Goal: Task Accomplishment & Management: Use online tool/utility

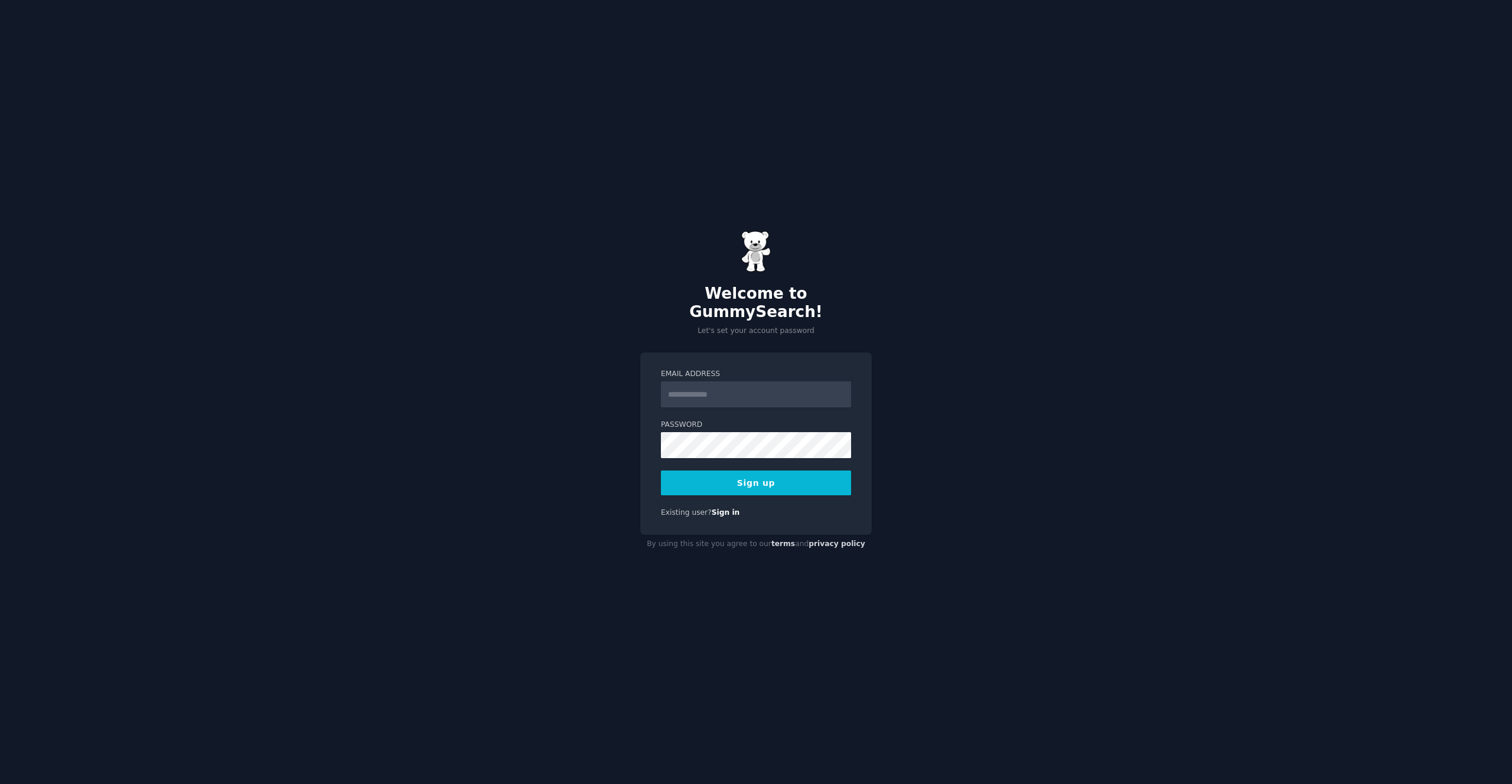
click at [680, 383] on input "Email Address" at bounding box center [756, 395] width 190 height 26
type input "**********"
click at [750, 471] on button "Sign up" at bounding box center [756, 483] width 190 height 25
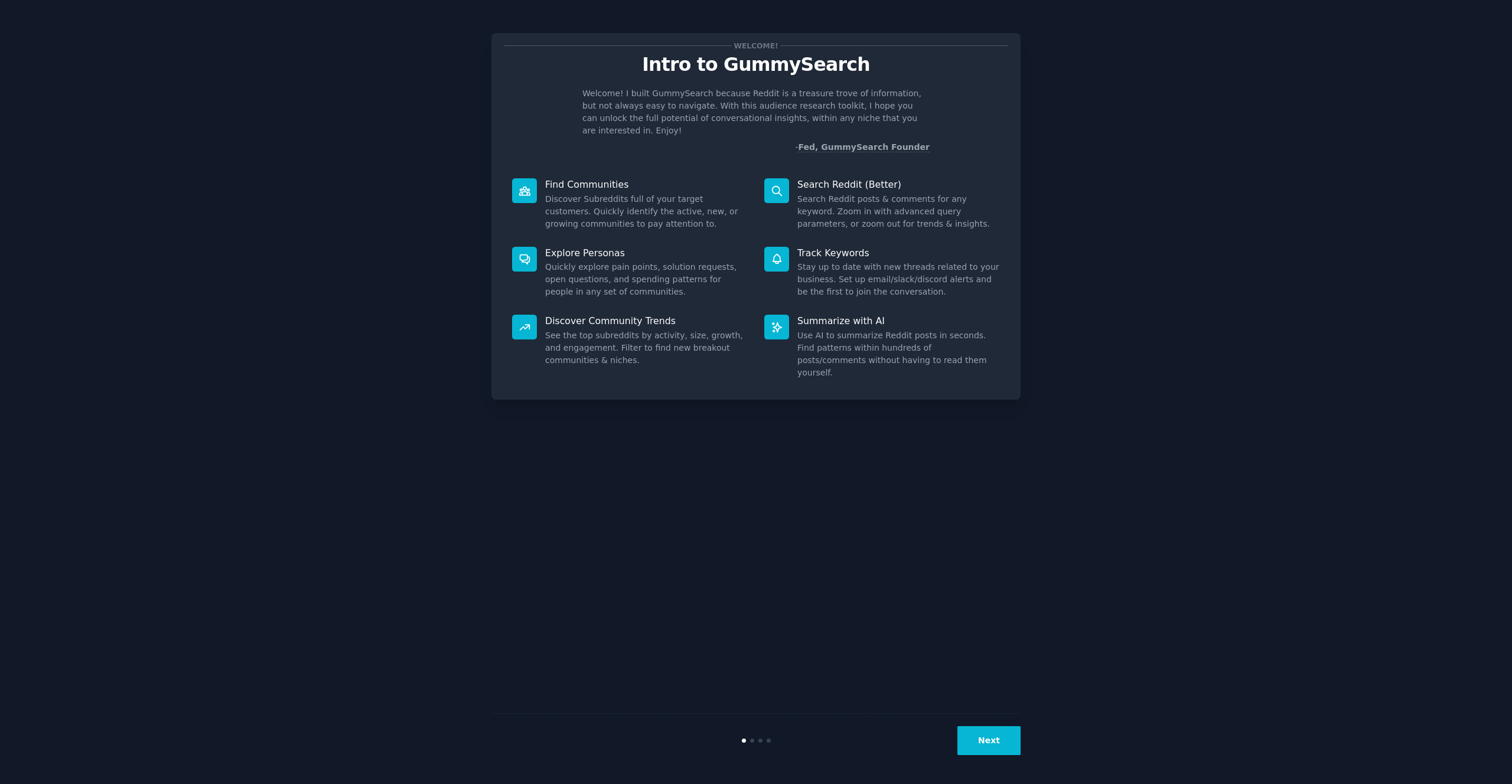
click at [990, 728] on button "Next" at bounding box center [988, 741] width 63 height 29
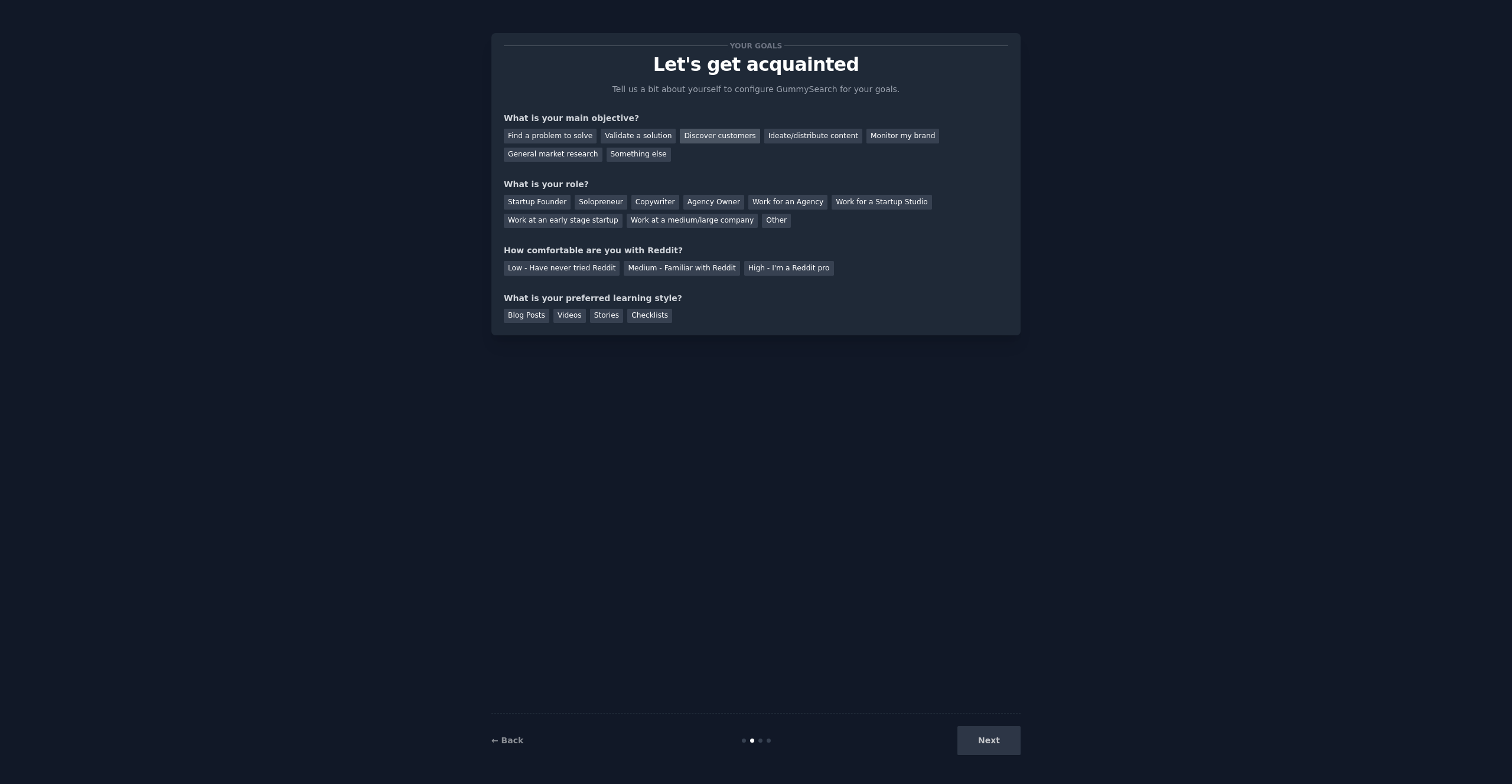
click at [700, 140] on div "Discover customers" at bounding box center [720, 136] width 80 height 15
click at [554, 205] on div "Startup Founder" at bounding box center [538, 202] width 67 height 15
click at [663, 273] on div "Medium - Familiar with Reddit" at bounding box center [681, 268] width 116 height 15
click at [559, 313] on div "Videos" at bounding box center [570, 316] width 33 height 15
click at [992, 737] on button "Next" at bounding box center [988, 741] width 63 height 29
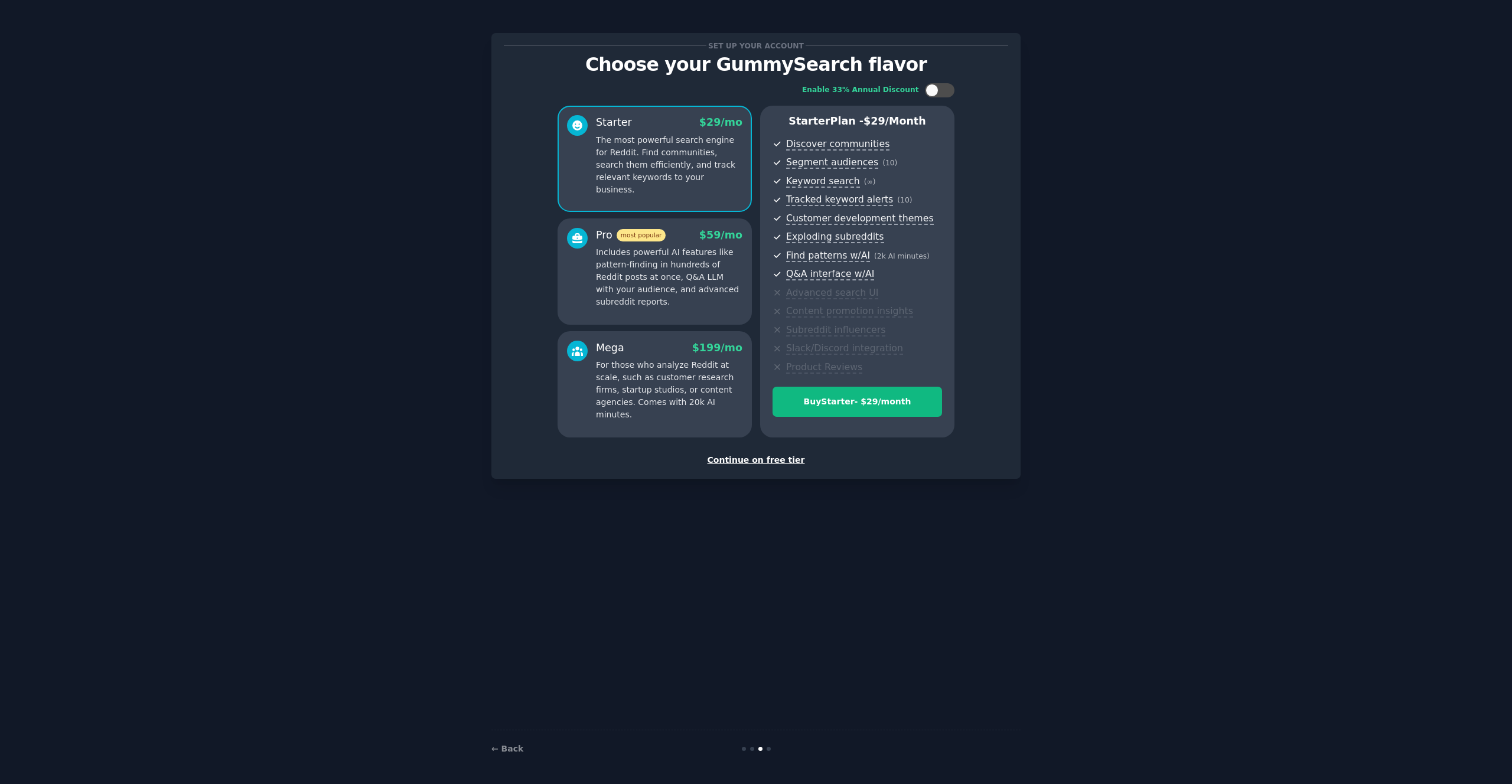
click at [765, 461] on div "Continue on free tier" at bounding box center [756, 461] width 504 height 12
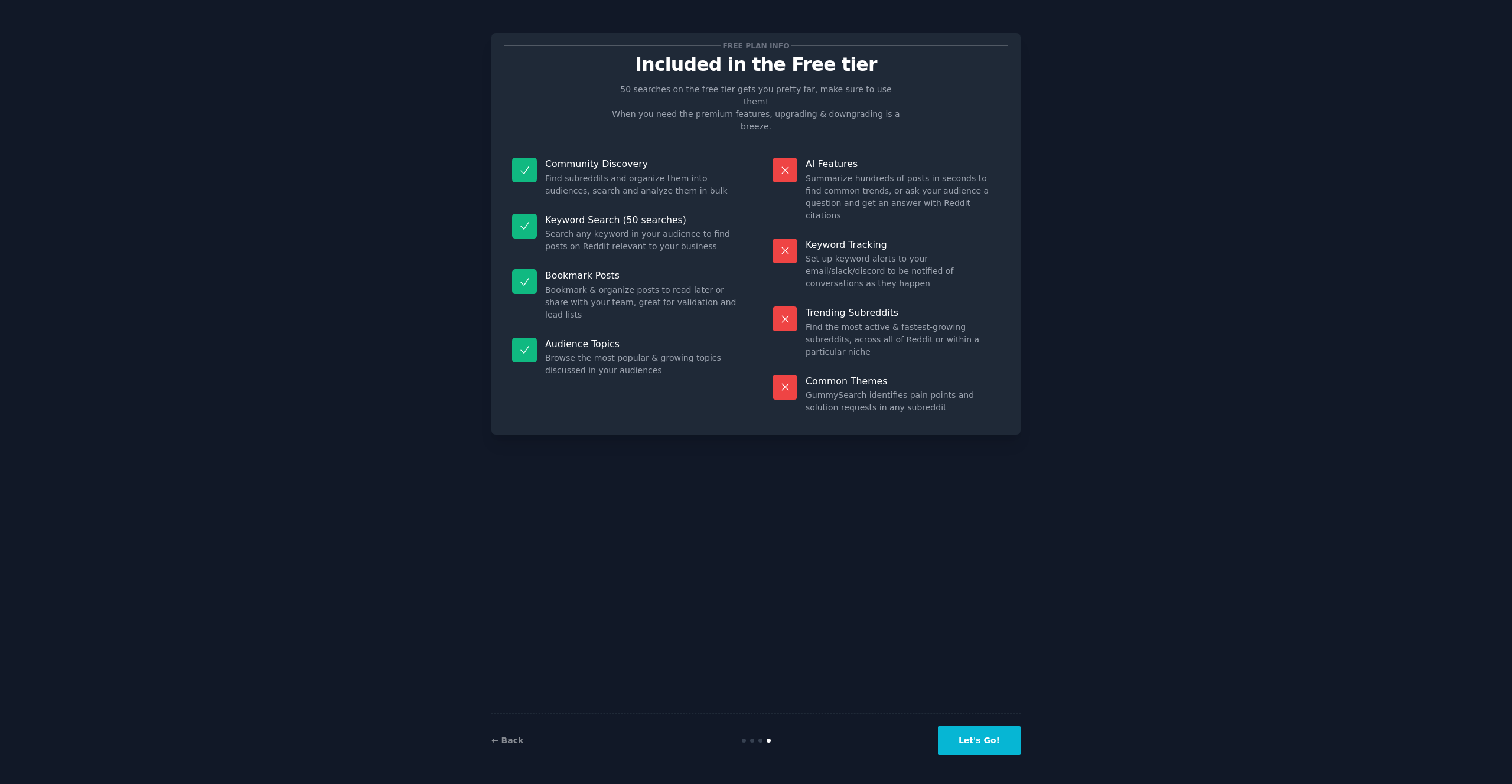
click at [992, 742] on button "Let's Go!" at bounding box center [979, 741] width 83 height 29
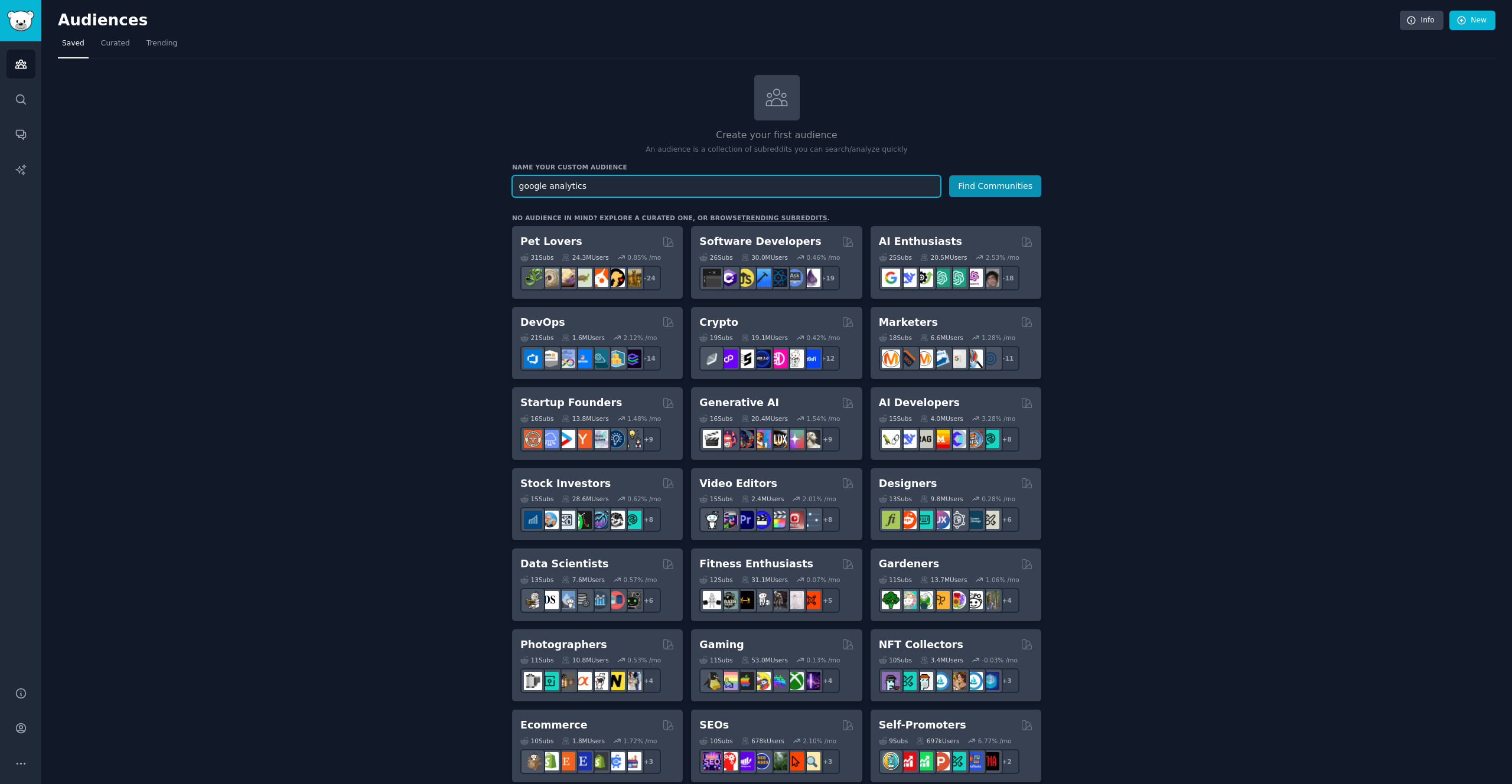
type input "google analytics"
click at [950, 175] on button "Find Communities" at bounding box center [995, 186] width 92 height 22
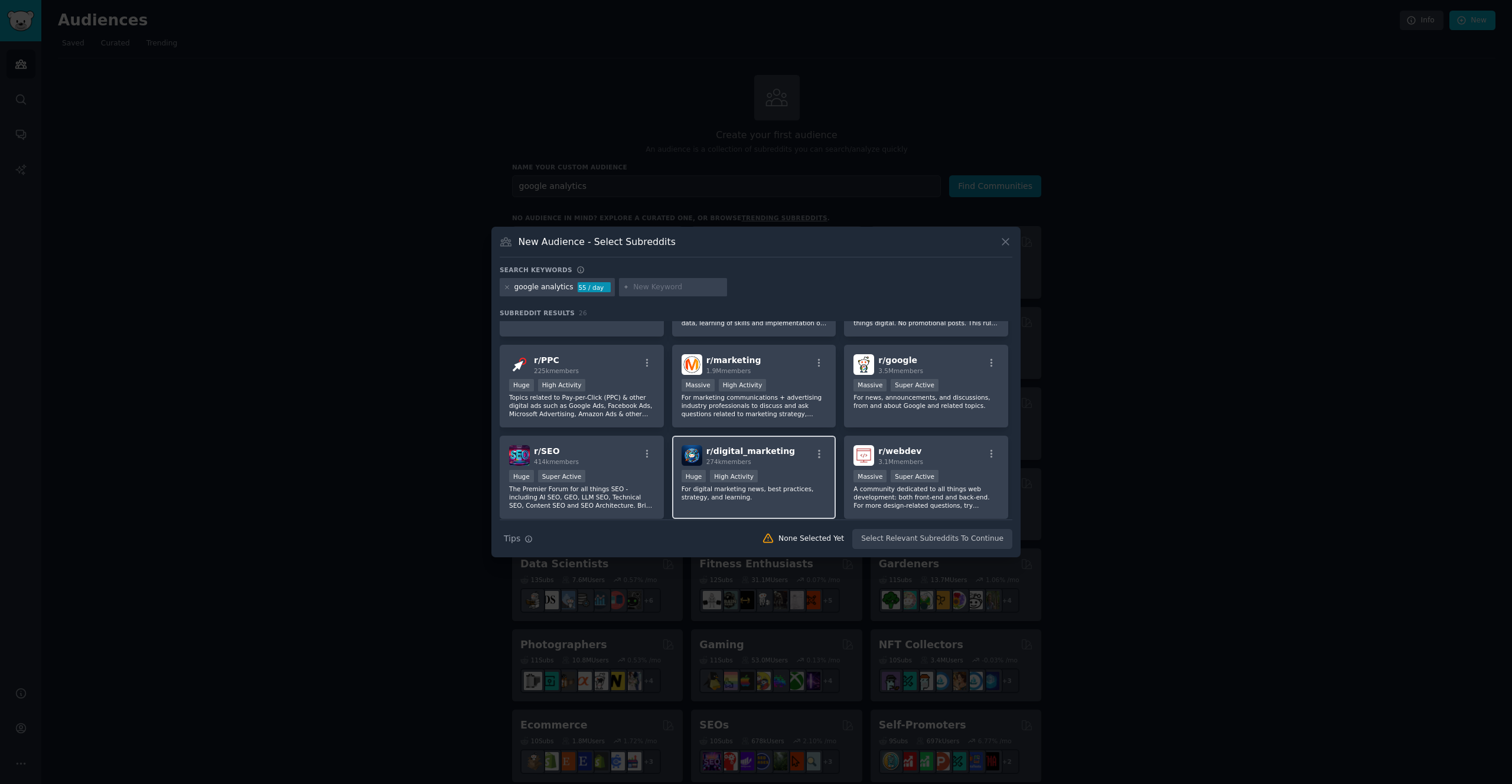
scroll to position [69, 0]
click at [779, 489] on p "For digital marketing news, best practices, strategy, and learning." at bounding box center [754, 492] width 145 height 16
click at [959, 546] on button "Create Audience" at bounding box center [974, 539] width 78 height 20
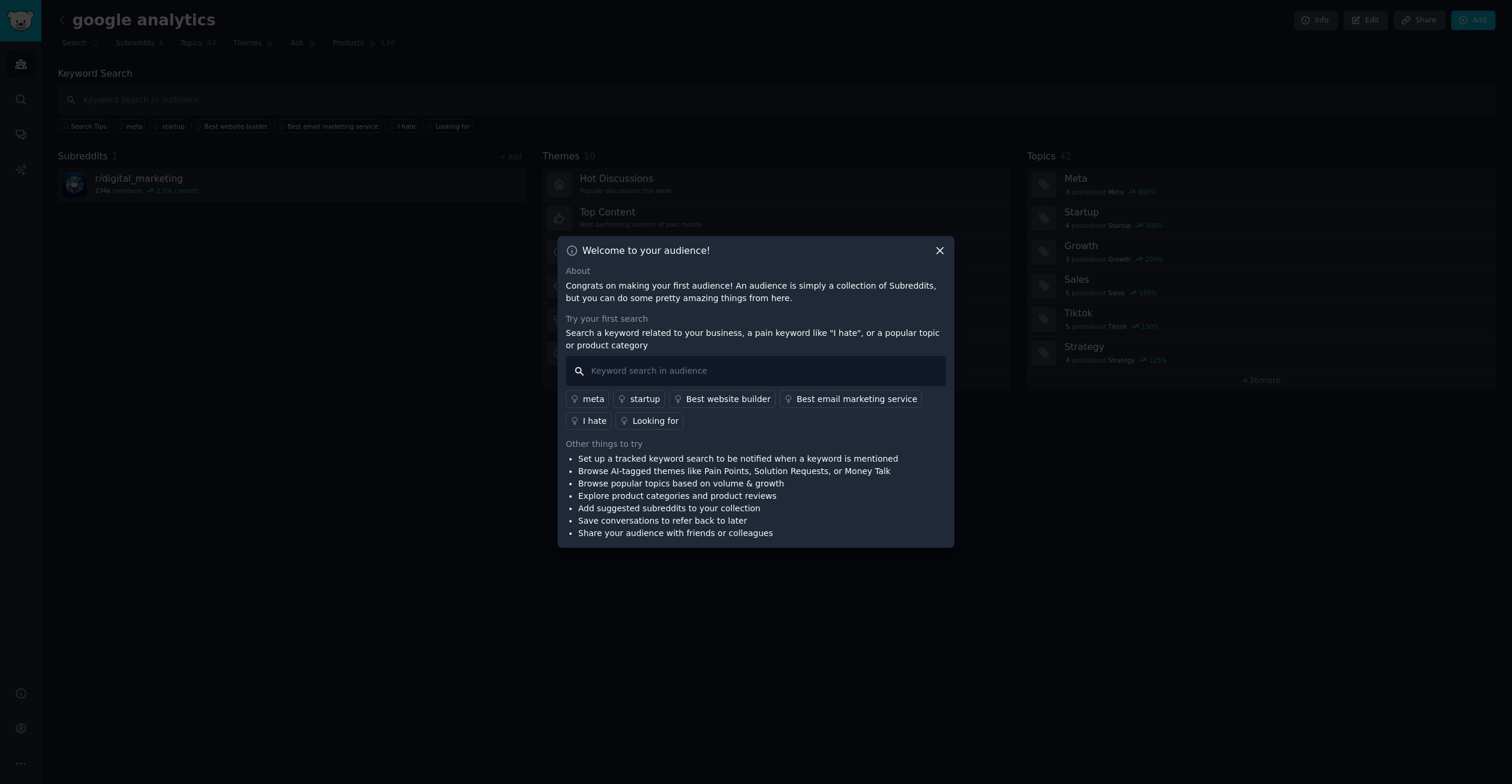
click at [675, 373] on input "text" at bounding box center [756, 371] width 380 height 30
type input "alternative"
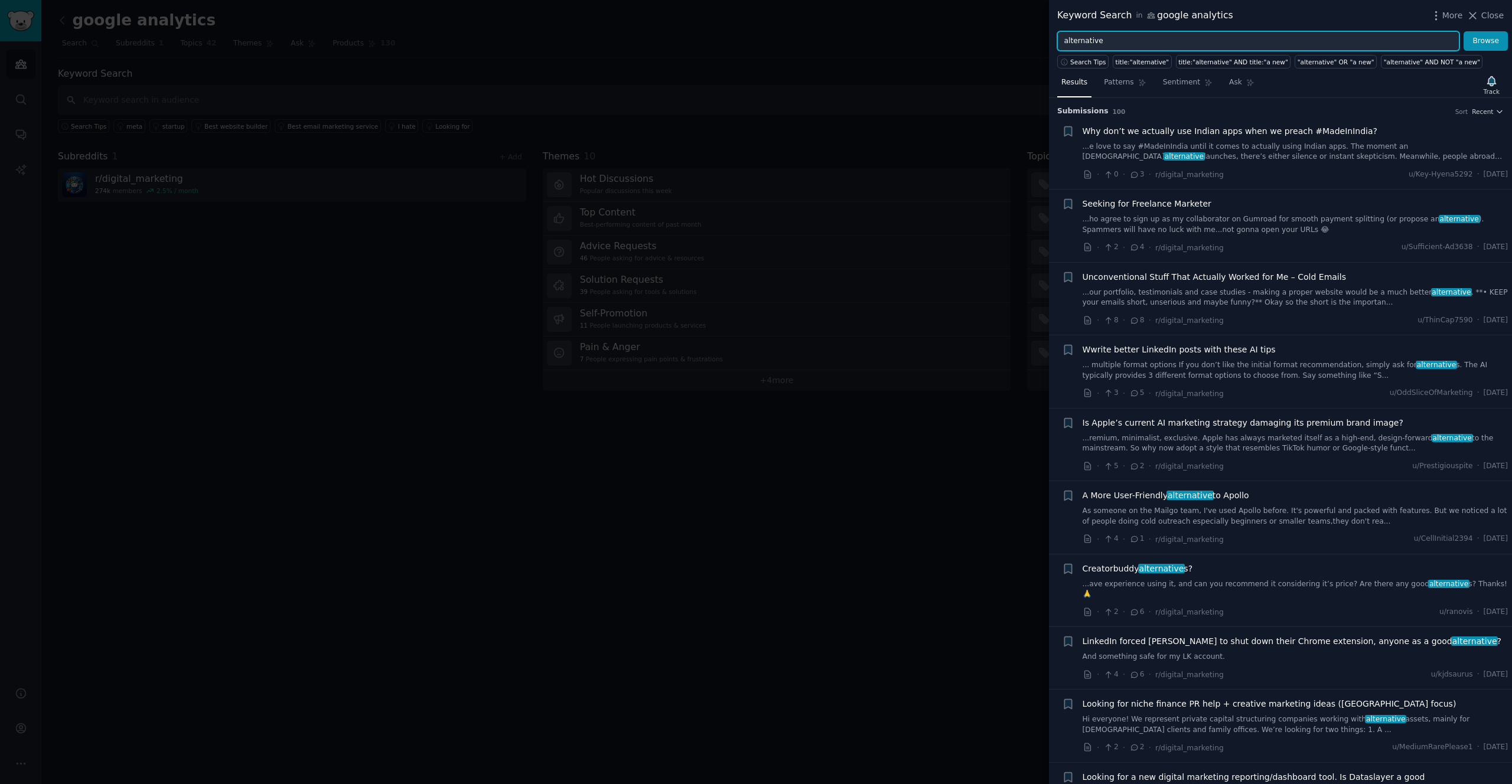
click at [1083, 36] on input "alternative" at bounding box center [1258, 41] width 403 height 20
type input "ga4"
click at [1464, 31] on button "Browse" at bounding box center [1486, 41] width 44 height 20
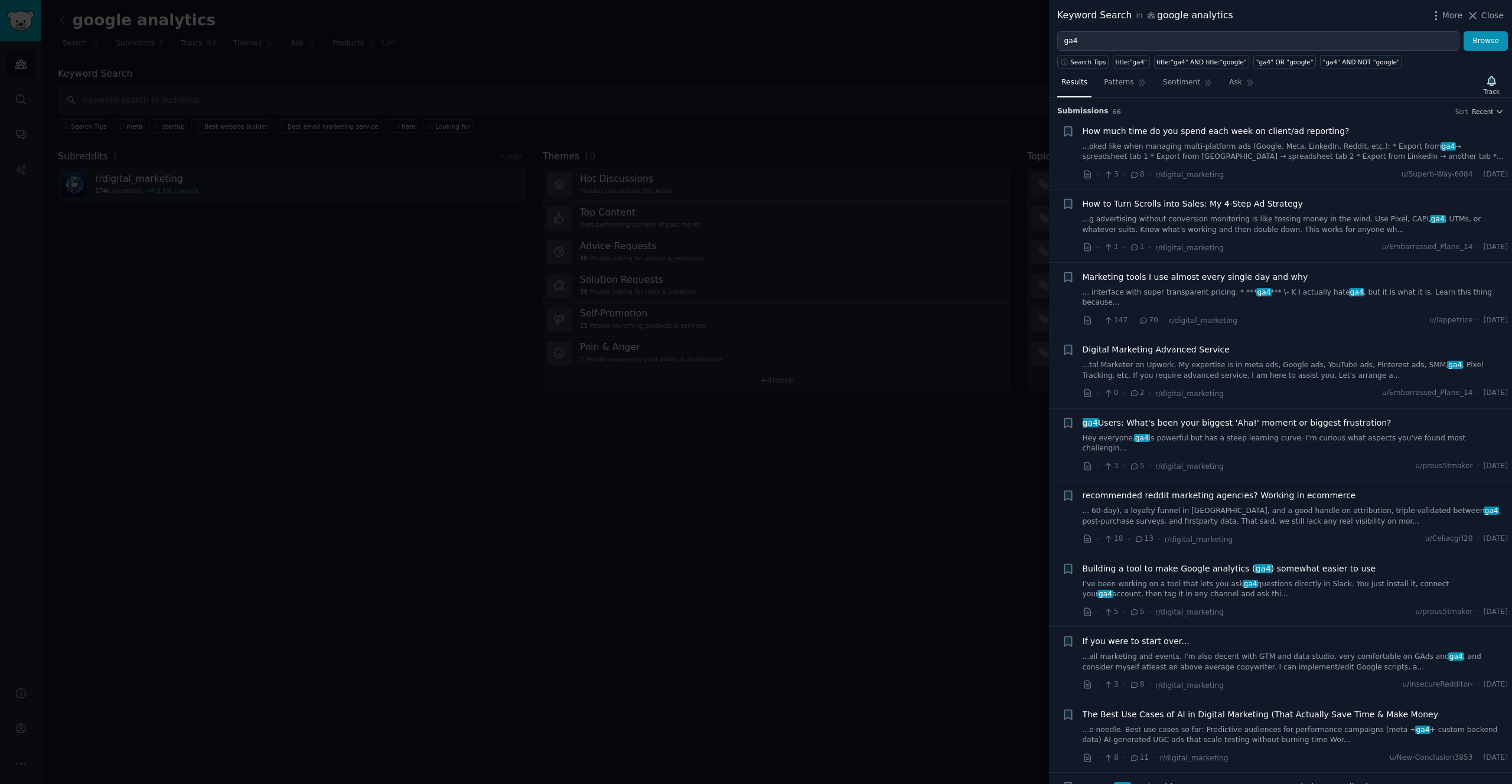
click at [1167, 149] on link "...oked like when managing multi-platform ads (Google, Meta, LinkedIn, Reddit, …" at bounding box center [1296, 152] width 426 height 21
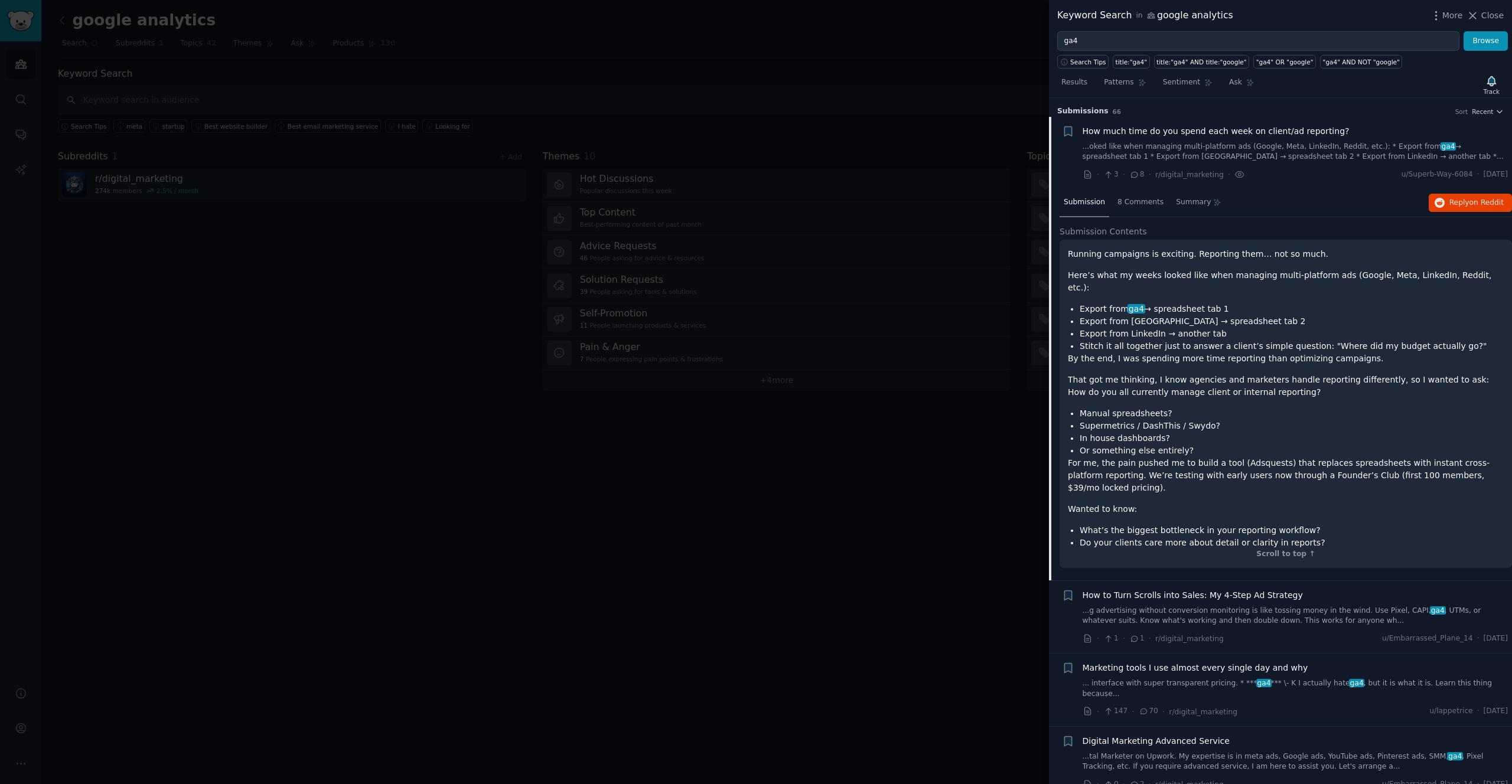
scroll to position [19, 0]
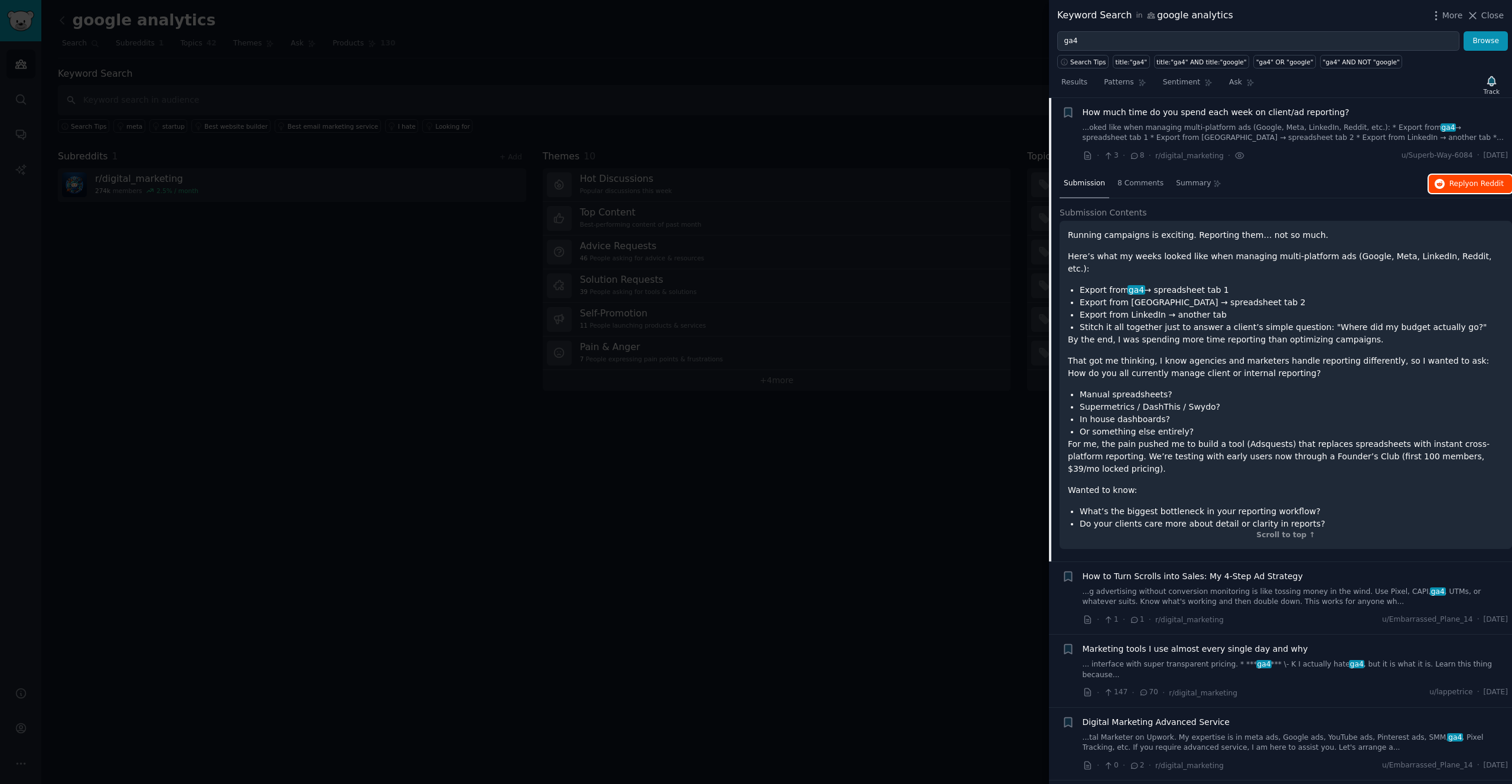
click at [1470, 179] on span "Reply on Reddit" at bounding box center [1477, 185] width 54 height 11
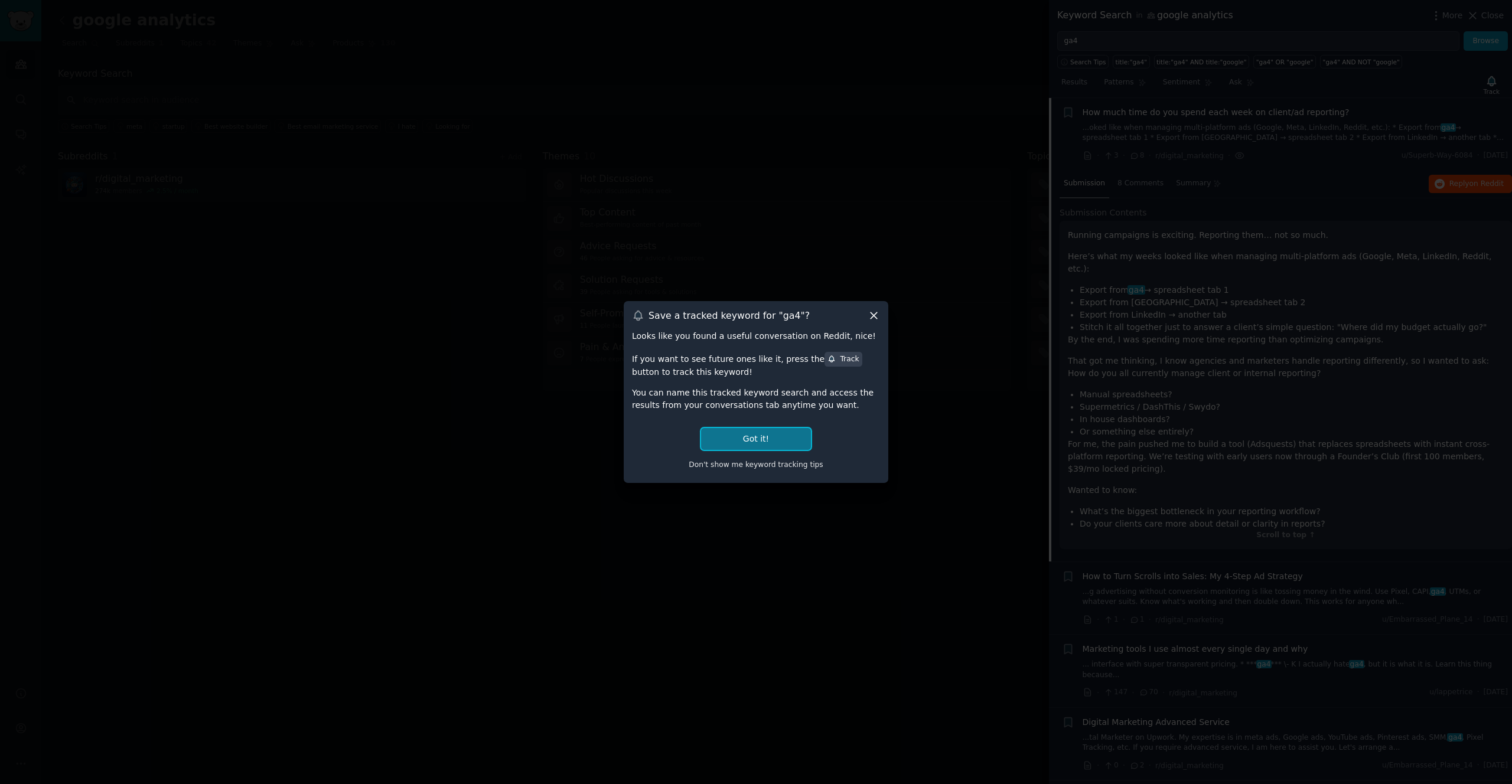
click at [770, 431] on button "Got it!" at bounding box center [756, 439] width 110 height 22
